Goal: Use online tool/utility: Utilize a website feature to perform a specific function

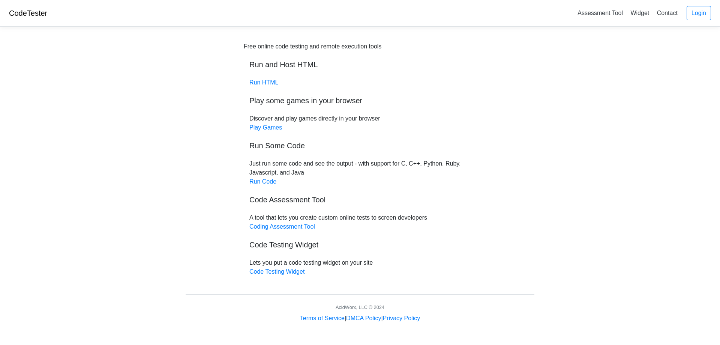
click at [268, 87] on div "Free online code testing and remote execution tools Run and Host HTML Run HTML …" at bounding box center [360, 159] width 232 height 234
click at [269, 82] on link "Run HTML" at bounding box center [263, 82] width 29 height 6
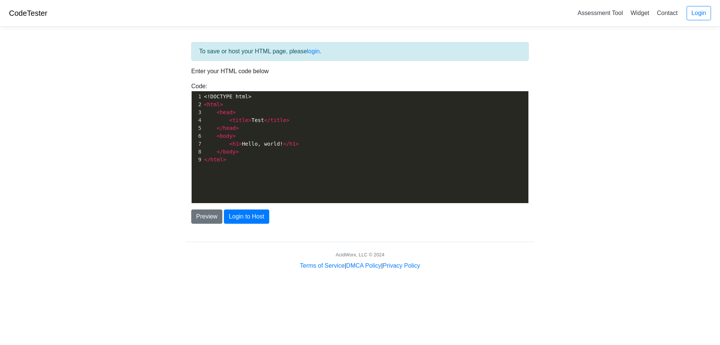
scroll to position [3, 0]
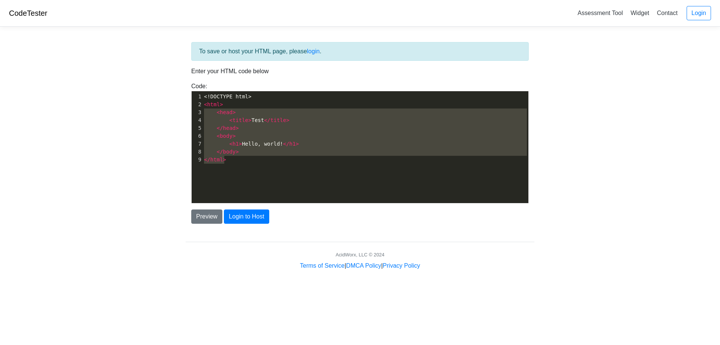
drag, startPoint x: 246, startPoint y: 178, endPoint x: 183, endPoint y: 85, distance: 112.0
click at [183, 85] on div "To save or host your HTML page, please login . Enter your HTML code below Code:…" at bounding box center [360, 151] width 360 height 237
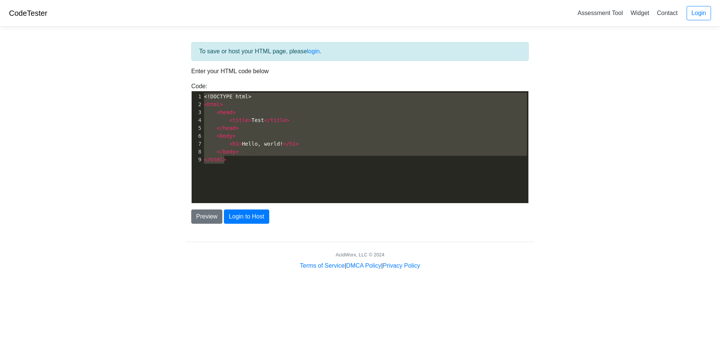
type textarea "​<!DOCTYPE html> <html> <head> <title>Test</title> </head> <body> <h1>Hello, wo…"
paste textarea
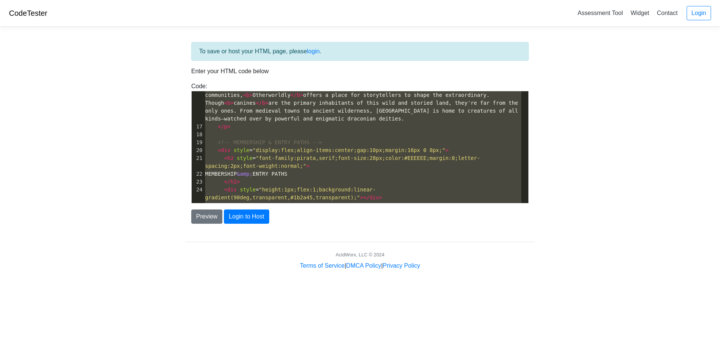
scroll to position [0, 0]
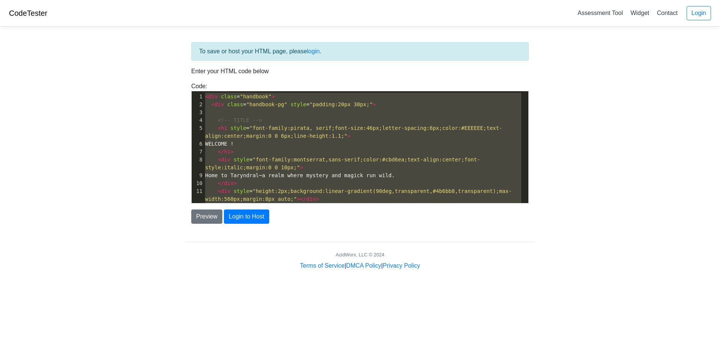
drag, startPoint x: 233, startPoint y: 200, endPoint x: 147, endPoint y: -5, distance: 222.5
type textarea "<lor ipsum="dolorsit"> <ame conse="adipisci-el" seddo="eiusmod:55te 53in;"> <!-…"
